Goal: Use online tool/utility: Utilize a website feature to perform a specific function

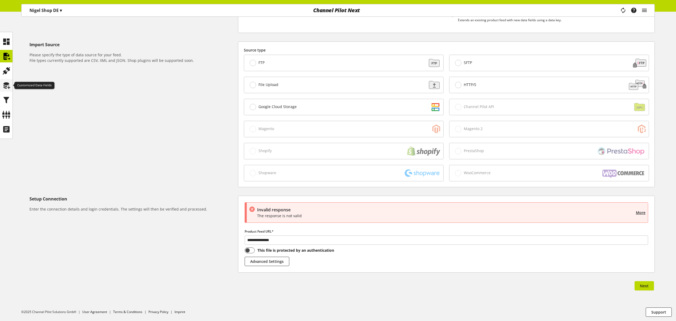
click at [6, 87] on icon at bounding box center [6, 85] width 8 height 11
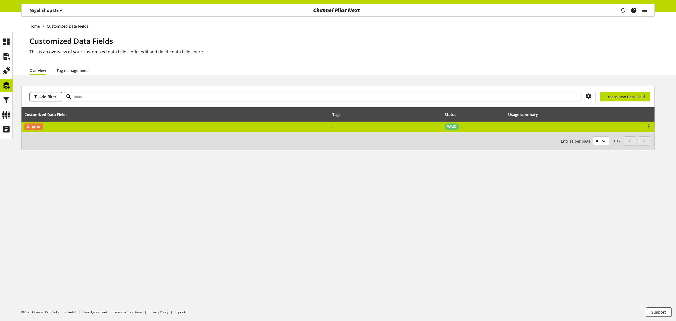
click at [211, 129] on td "price" at bounding box center [176, 127] width 308 height 10
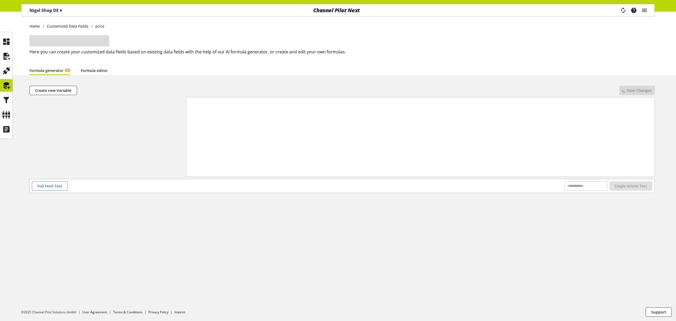
click at [98, 73] on link "Formula editor" at bounding box center [94, 71] width 27 height 6
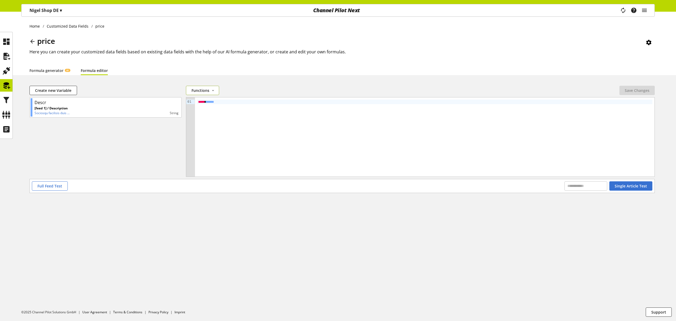
click at [199, 90] on span "Functions" at bounding box center [201, 91] width 18 height 6
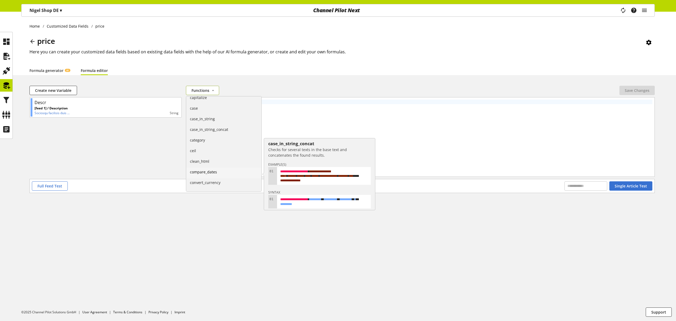
scroll to position [46, 0]
click at [220, 171] on link "compare_dates" at bounding box center [223, 173] width 75 height 11
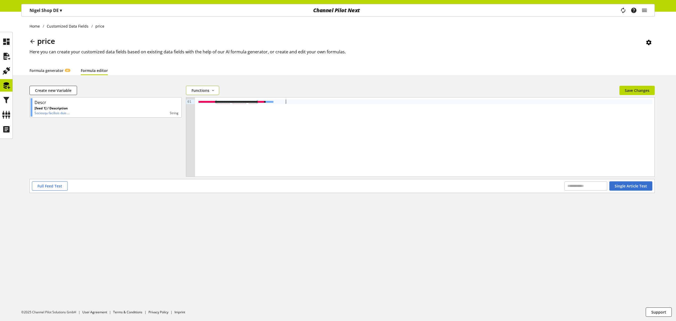
click at [207, 92] on span "Functions" at bounding box center [201, 91] width 18 height 6
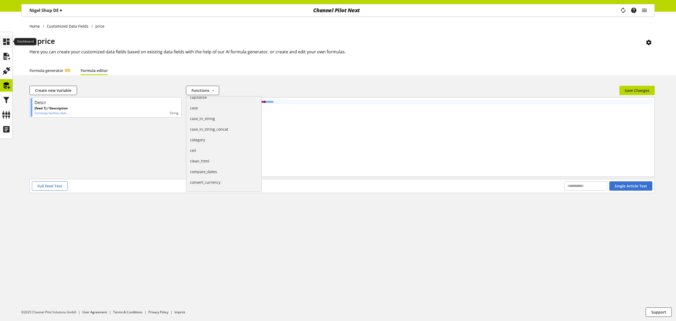
click at [5, 41] on icon at bounding box center [6, 41] width 8 height 11
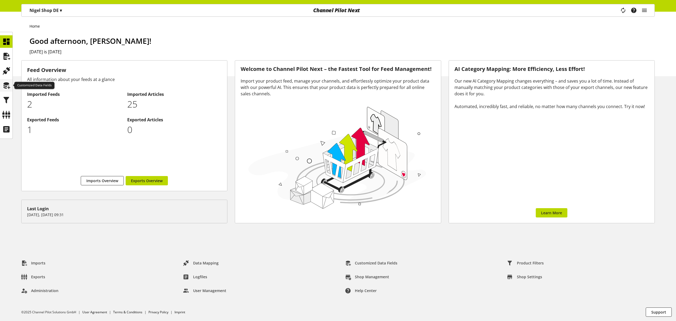
click at [9, 84] on icon at bounding box center [6, 85] width 8 height 11
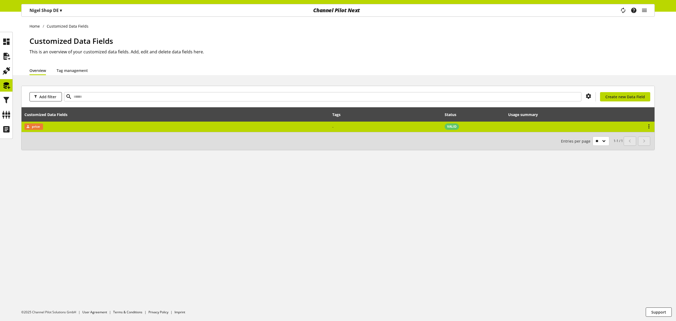
click at [58, 127] on td "price" at bounding box center [176, 127] width 308 height 10
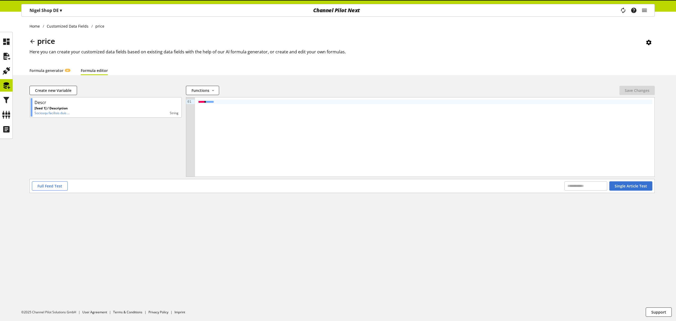
click at [94, 70] on link "Formula editor" at bounding box center [94, 71] width 27 height 6
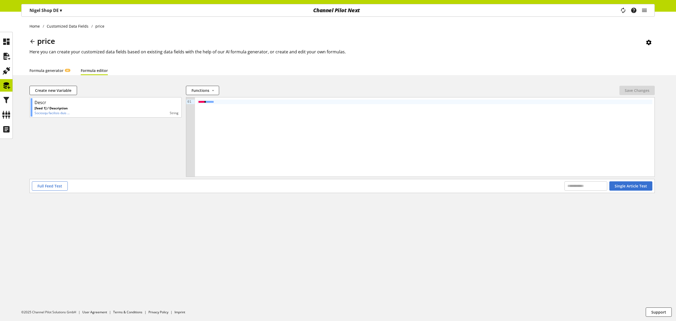
click at [94, 70] on link "Formula editor" at bounding box center [94, 71] width 27 height 6
click at [7, 43] on icon at bounding box center [6, 41] width 8 height 11
